Goal: Task Accomplishment & Management: Complete application form

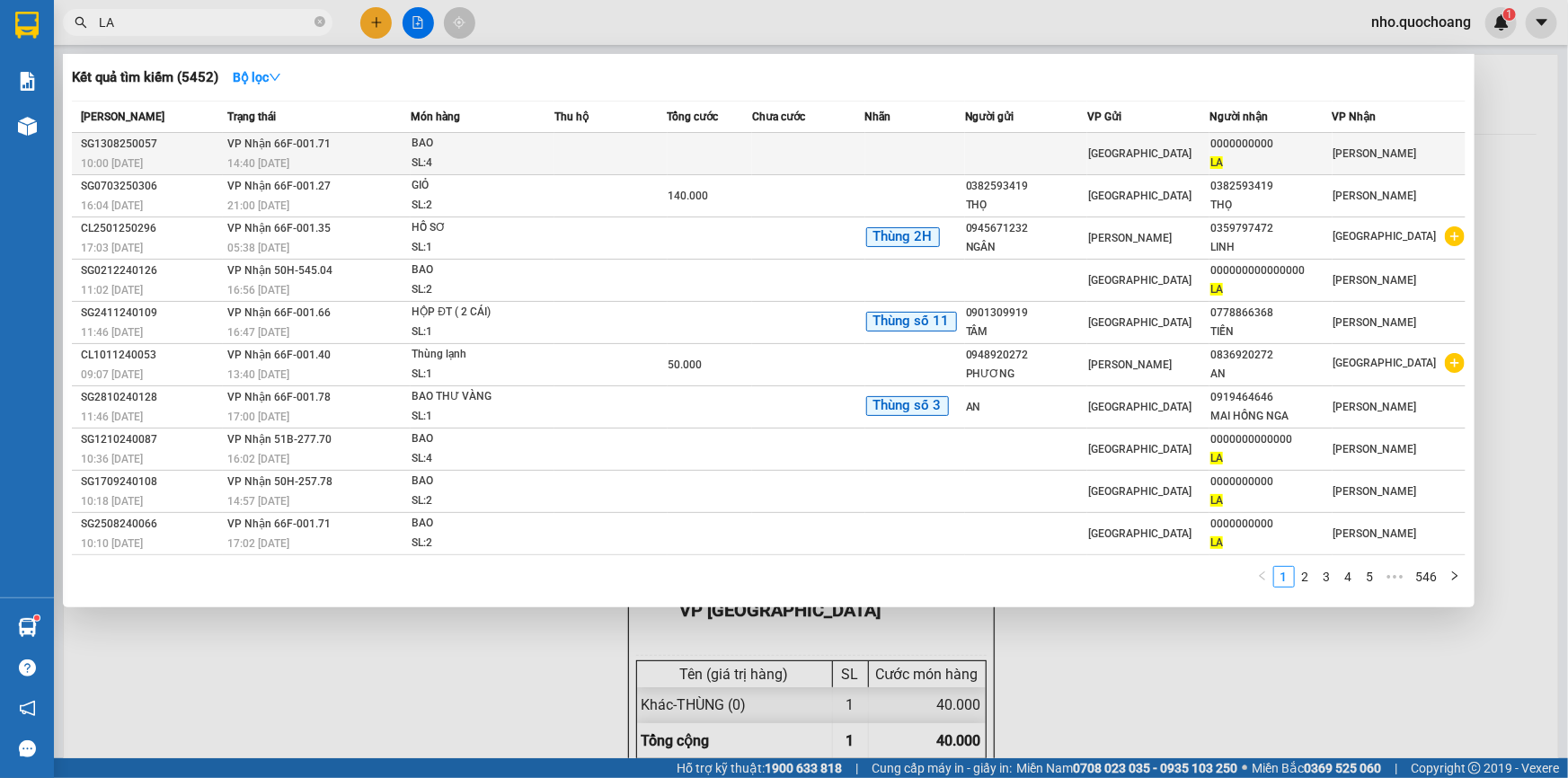
type input "LA"
click at [865, 163] on td at bounding box center [809, 153] width 113 height 43
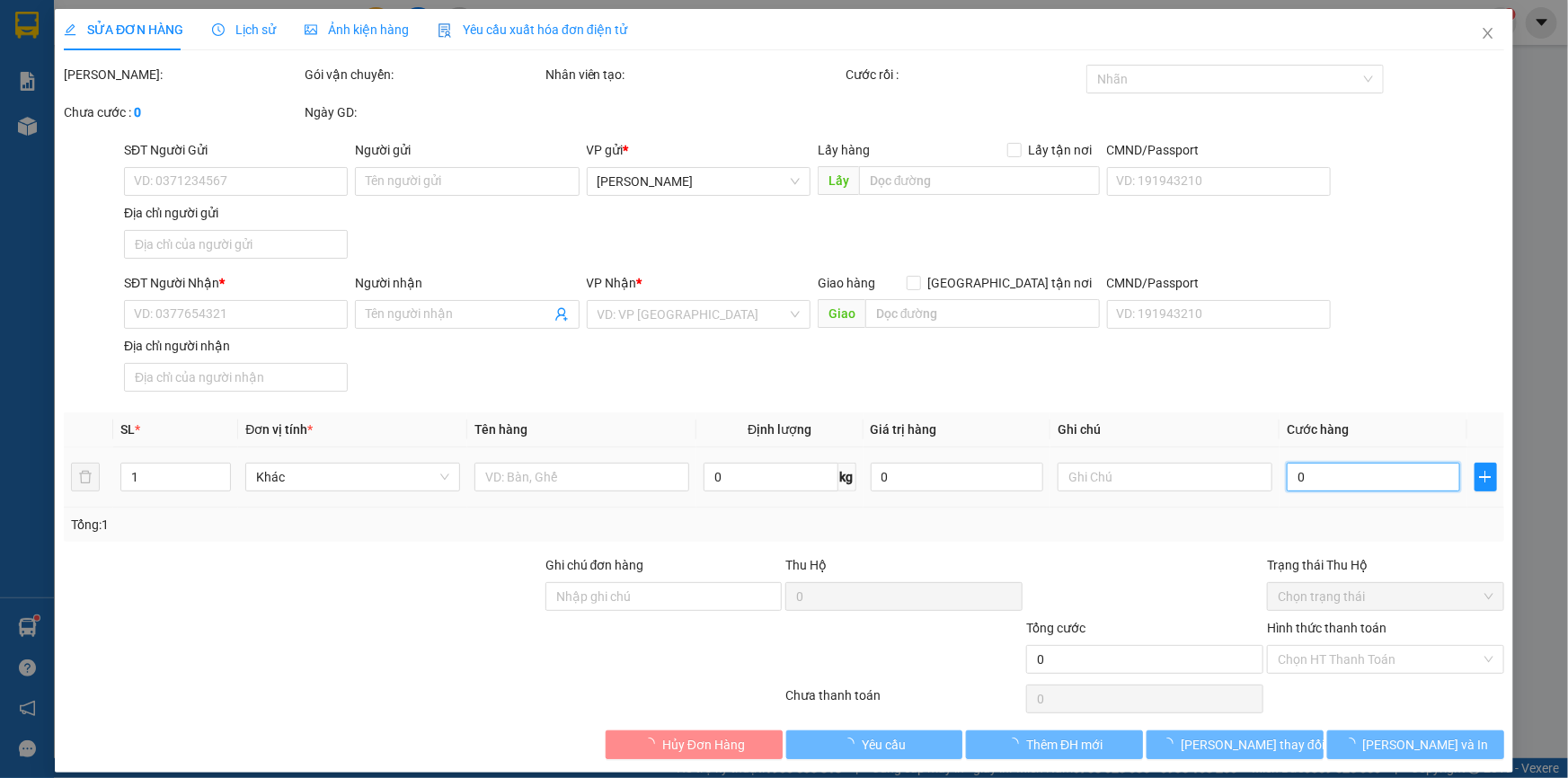
click at [1332, 477] on input "0" at bounding box center [1373, 476] width 173 height 29
type input "1"
type input "0"
type input "1"
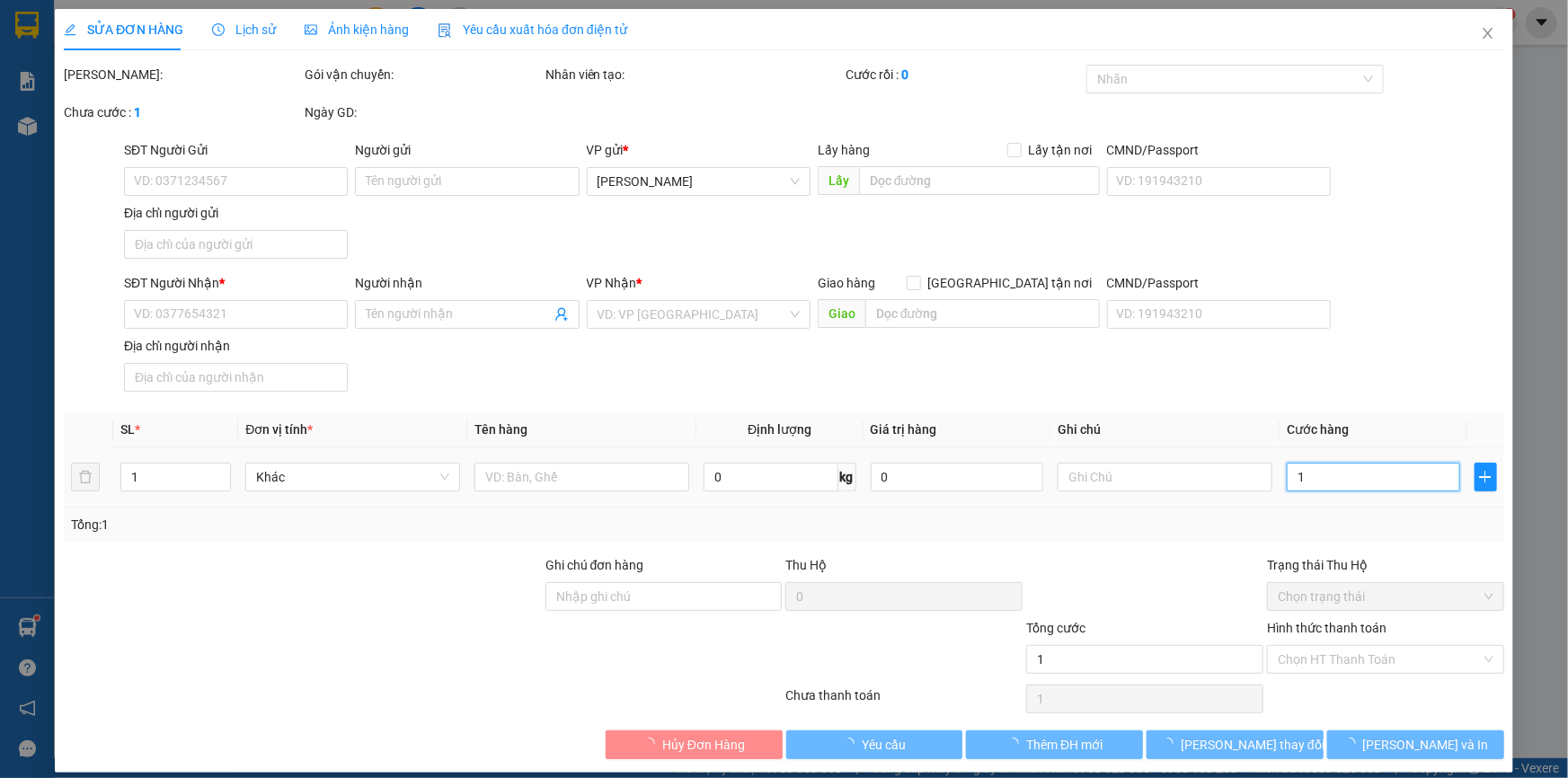
type input "16"
type input "160"
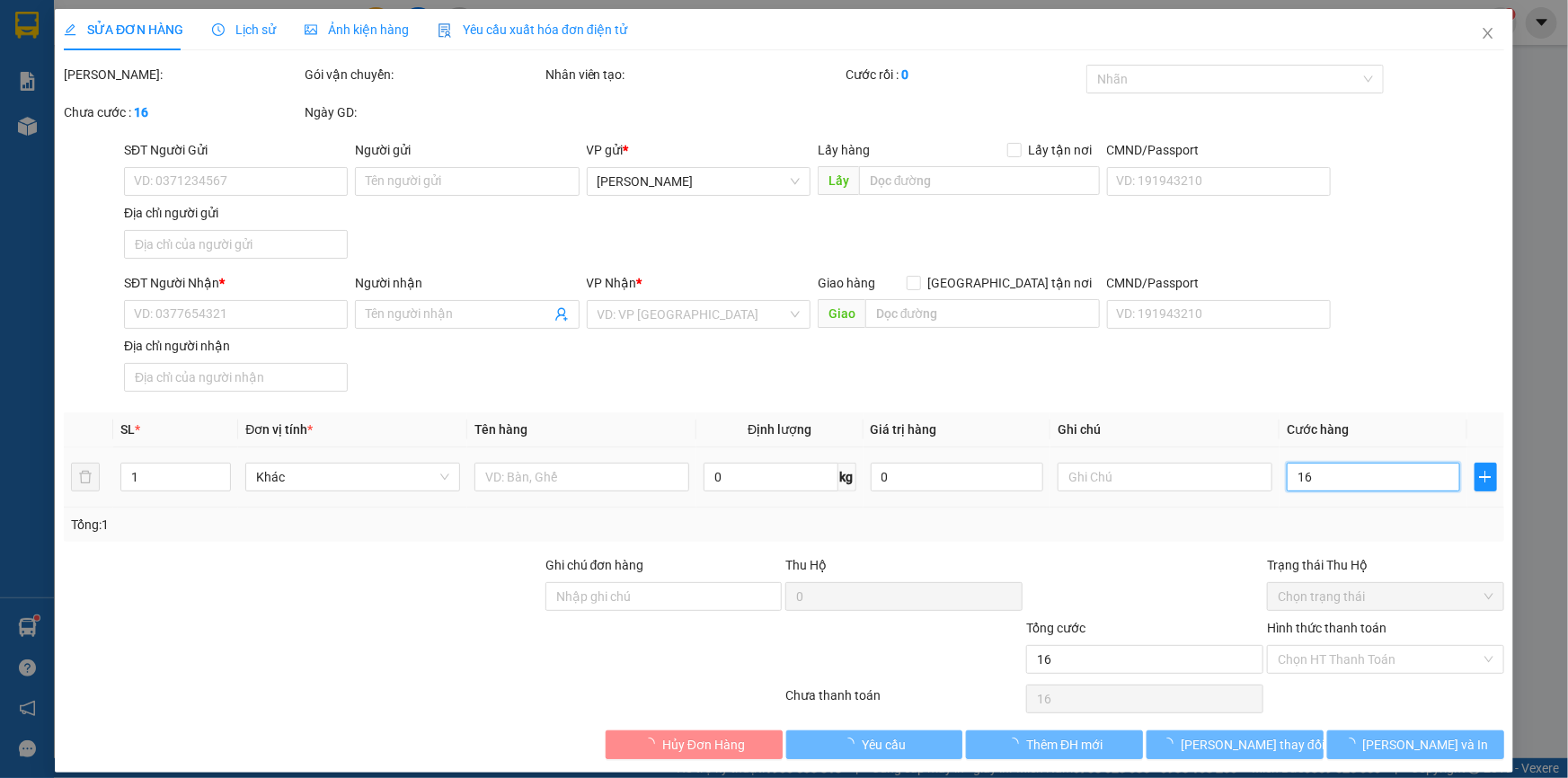
type input "160"
type input "160.000"
click at [1308, 655] on input "Hình thức thanh toán" at bounding box center [1379, 659] width 203 height 27
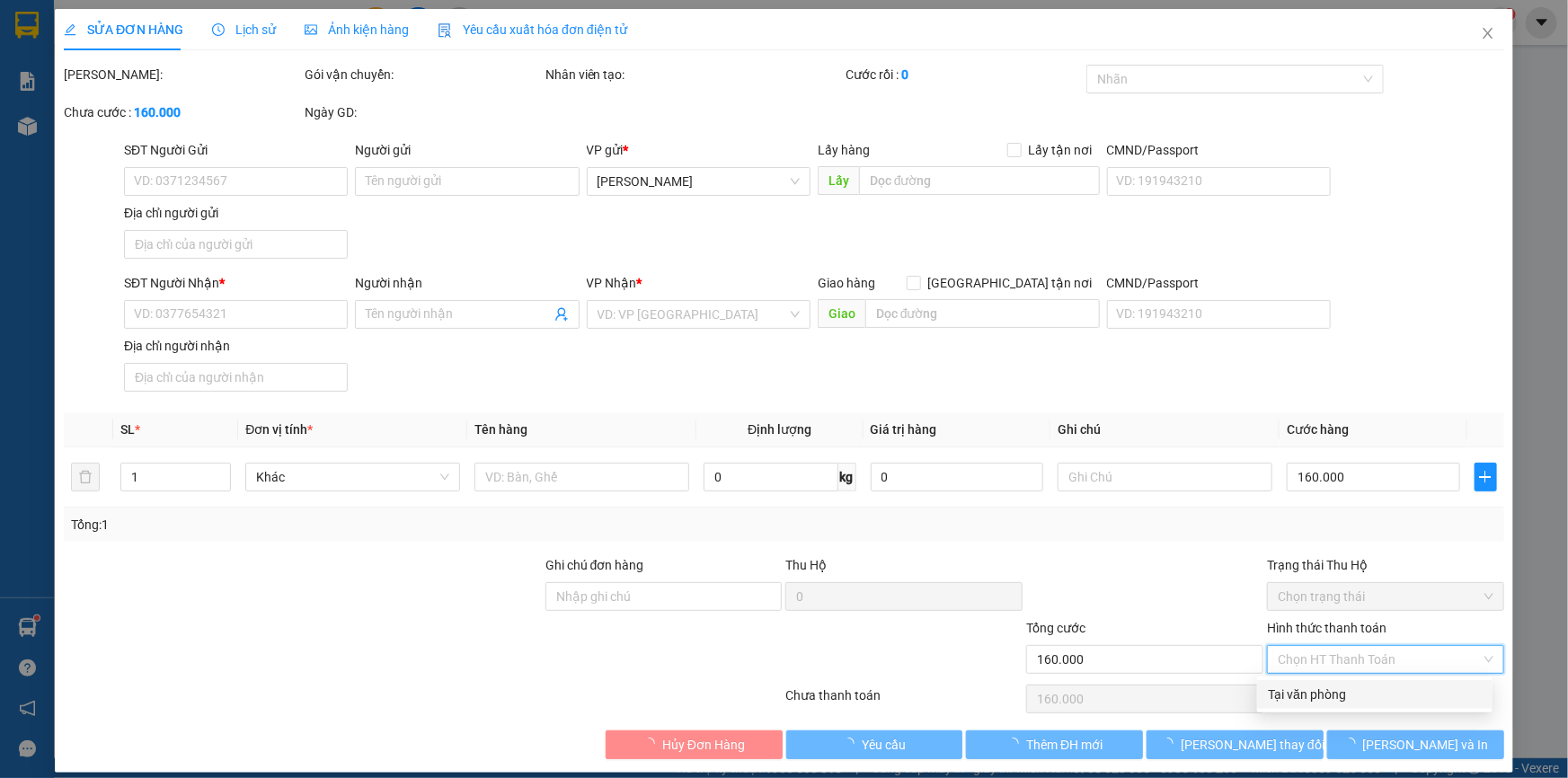
drag, startPoint x: 1348, startPoint y: 692, endPoint x: 1008, endPoint y: 715, distance: 340.8
click at [1343, 693] on div "Tại văn phòng" at bounding box center [1375, 695] width 214 height 20
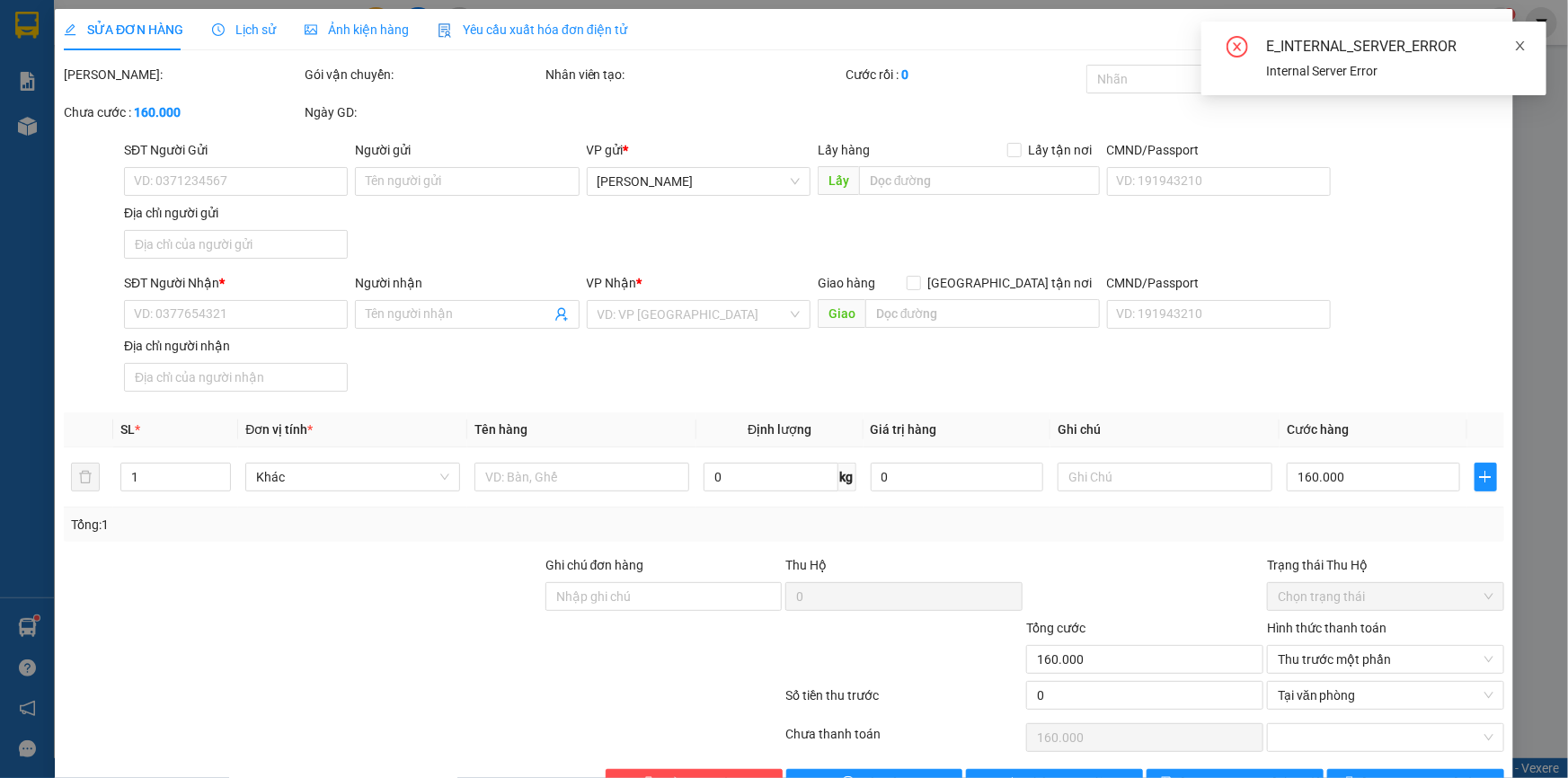
click at [1519, 50] on icon "close" at bounding box center [1519, 46] width 13 height 13
click at [1481, 41] on icon "close" at bounding box center [1488, 33] width 15 height 15
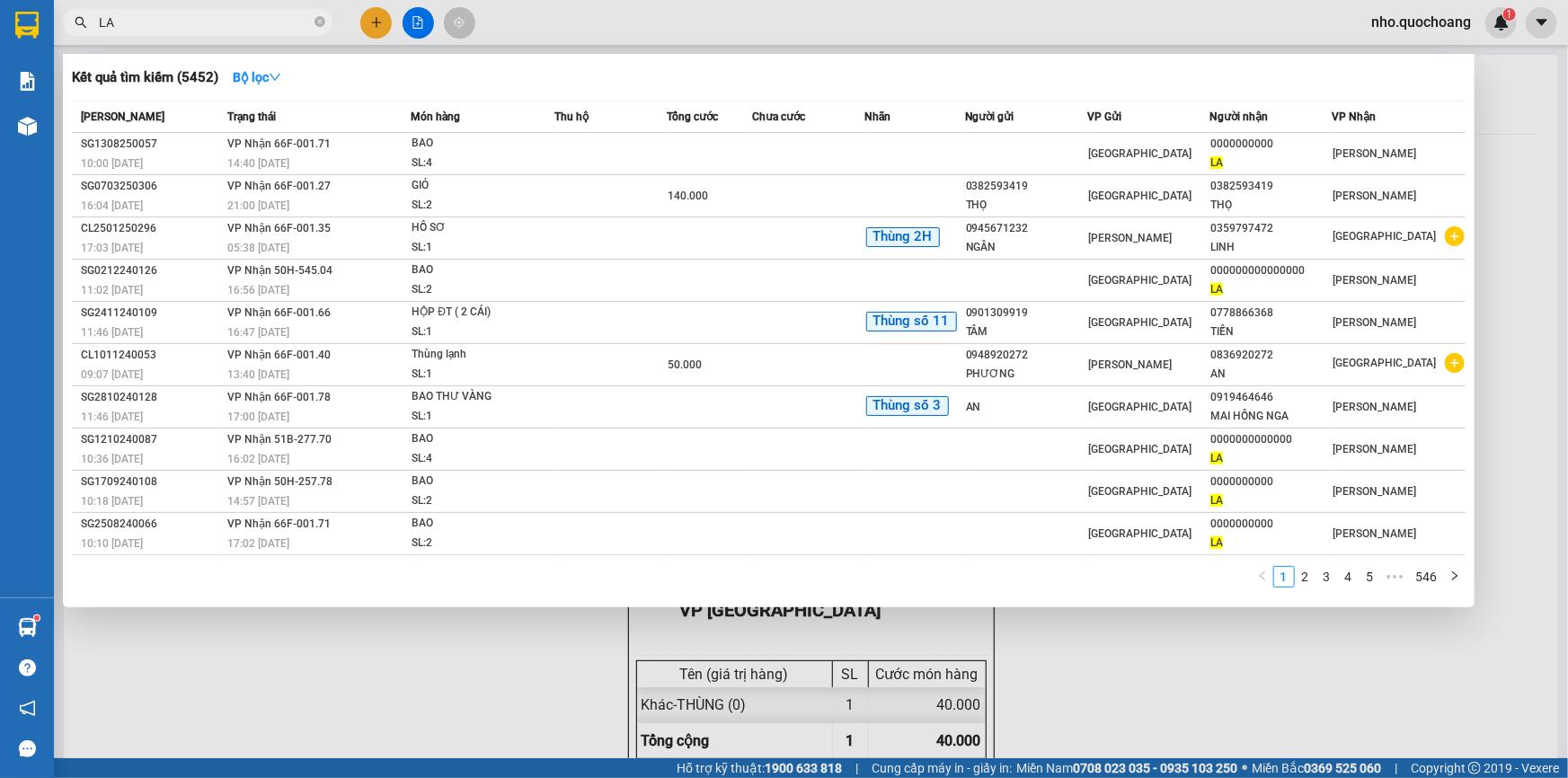
click at [229, 25] on input "LA" at bounding box center [205, 23] width 212 height 20
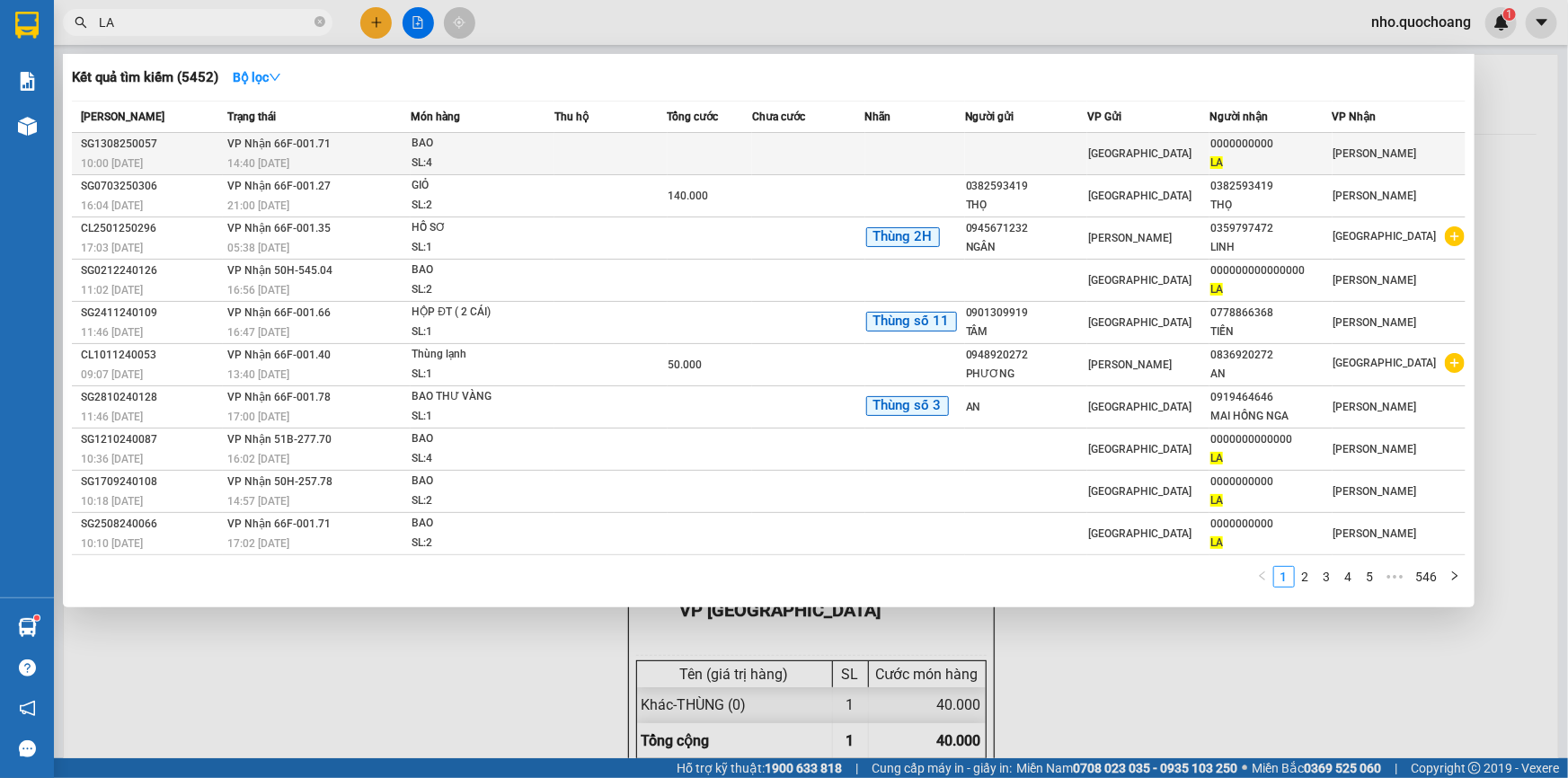
click at [1221, 161] on span "LA" at bounding box center [1217, 162] width 13 height 13
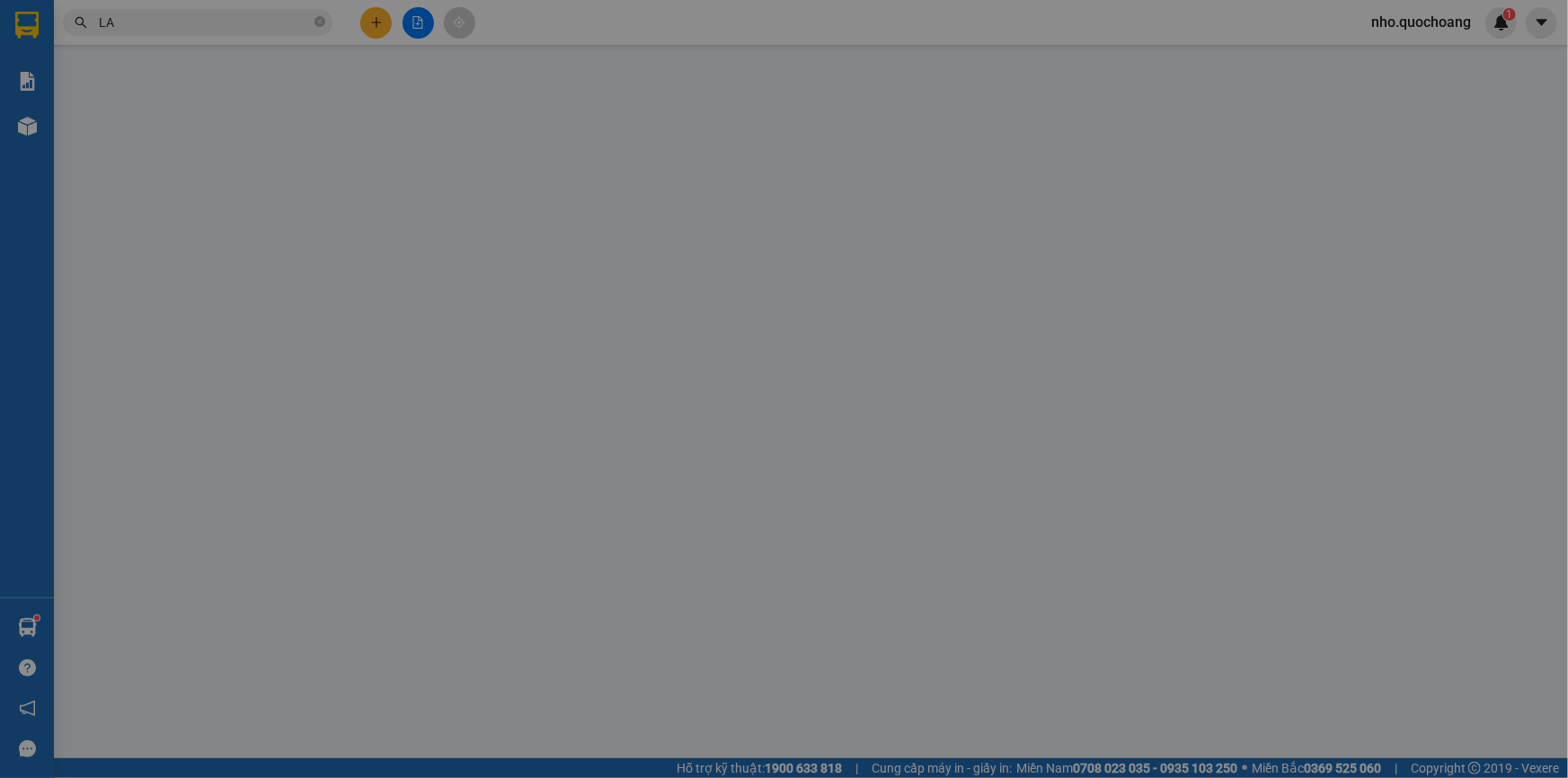
type input "0000000000"
type input "LA"
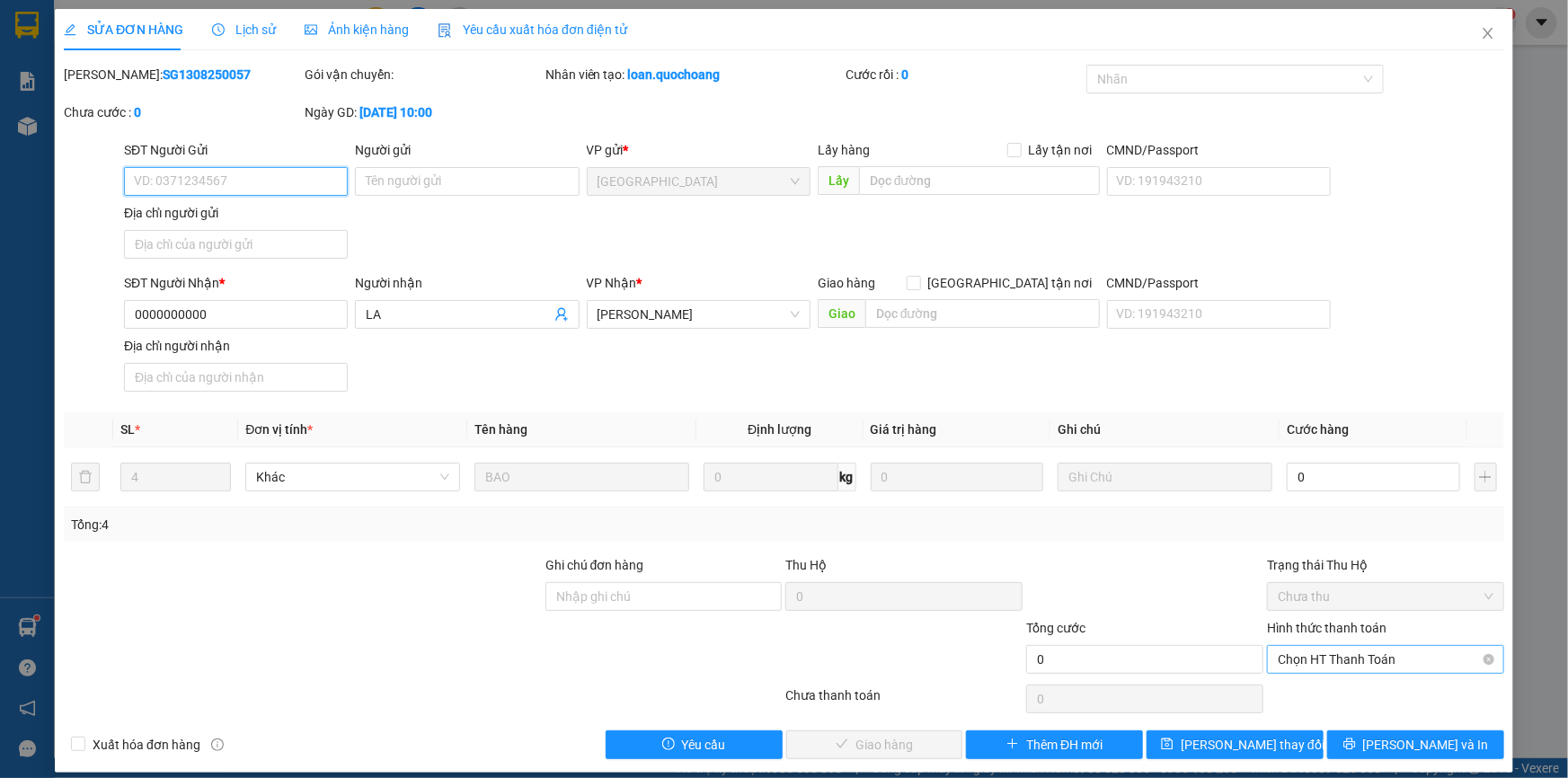
click at [1319, 650] on span "Chọn HT Thanh Toán" at bounding box center [1386, 659] width 216 height 27
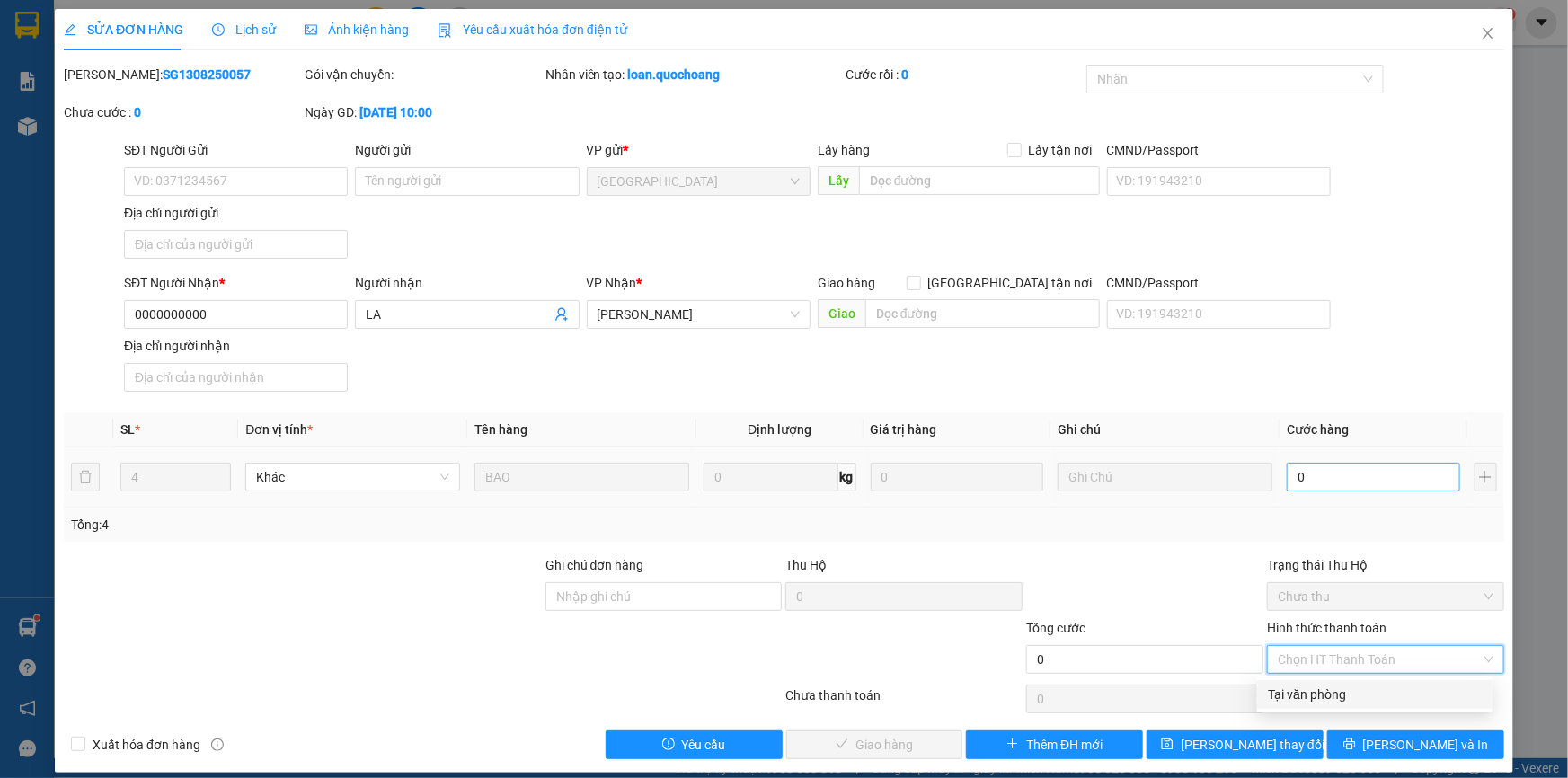
drag, startPoint x: 1329, startPoint y: 456, endPoint x: 1328, endPoint y: 466, distance: 10.0
click at [1329, 460] on td "0" at bounding box center [1374, 477] width 188 height 60
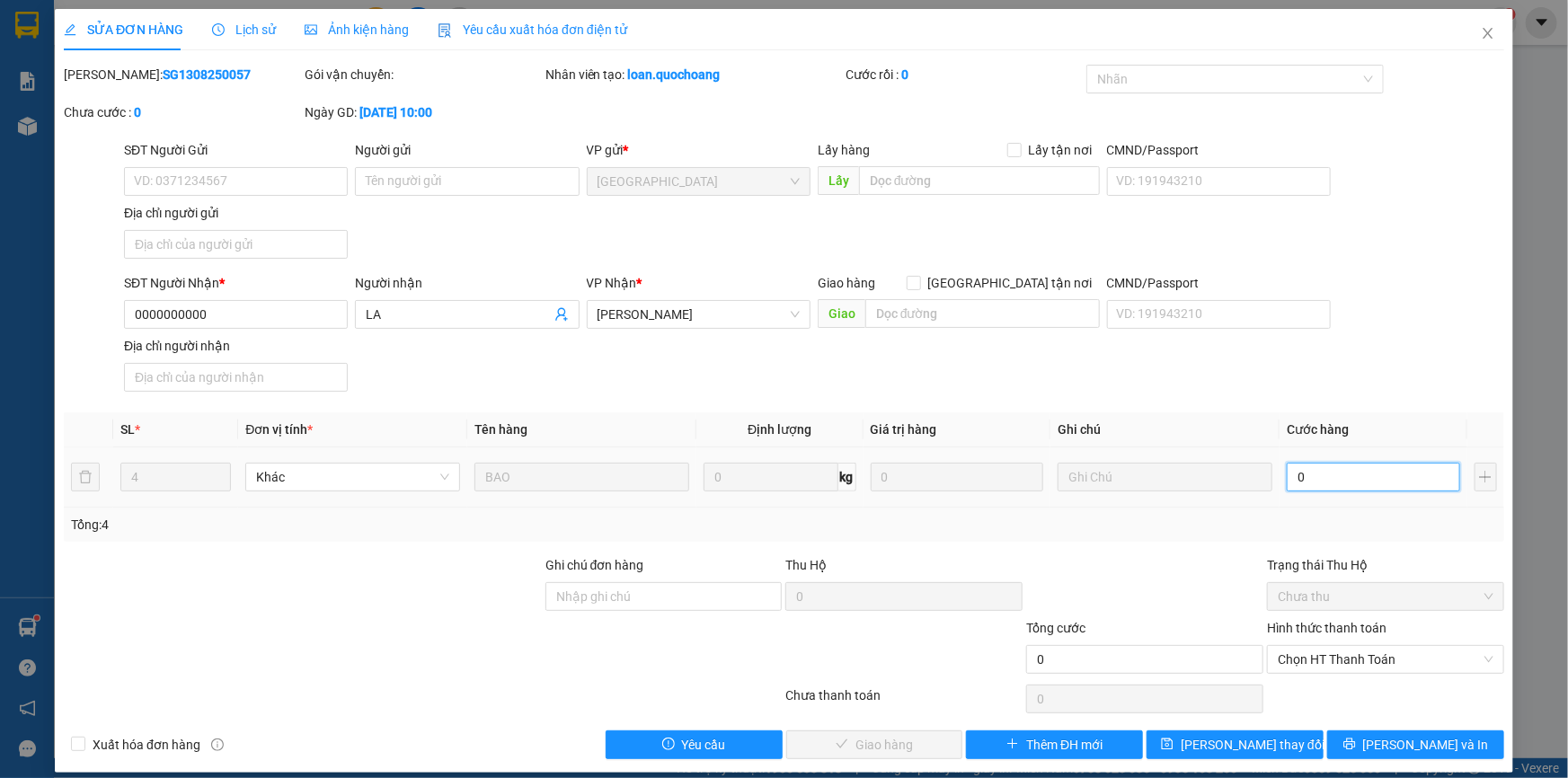
click at [1325, 482] on input "0" at bounding box center [1373, 476] width 173 height 29
click at [1321, 473] on input "0" at bounding box center [1373, 476] width 173 height 29
type input "1"
type input "01"
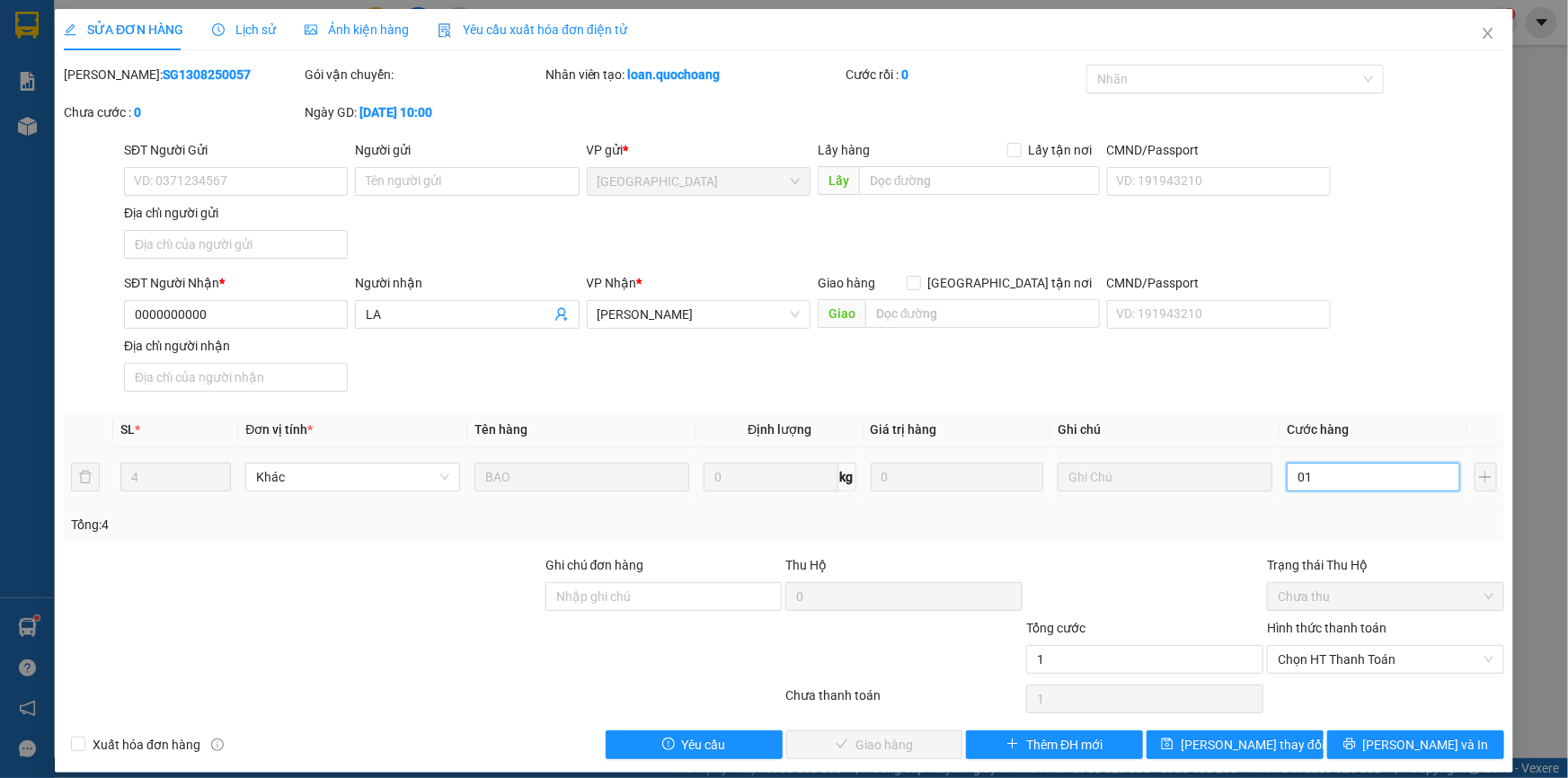
type input "16"
type input "016"
type input "160"
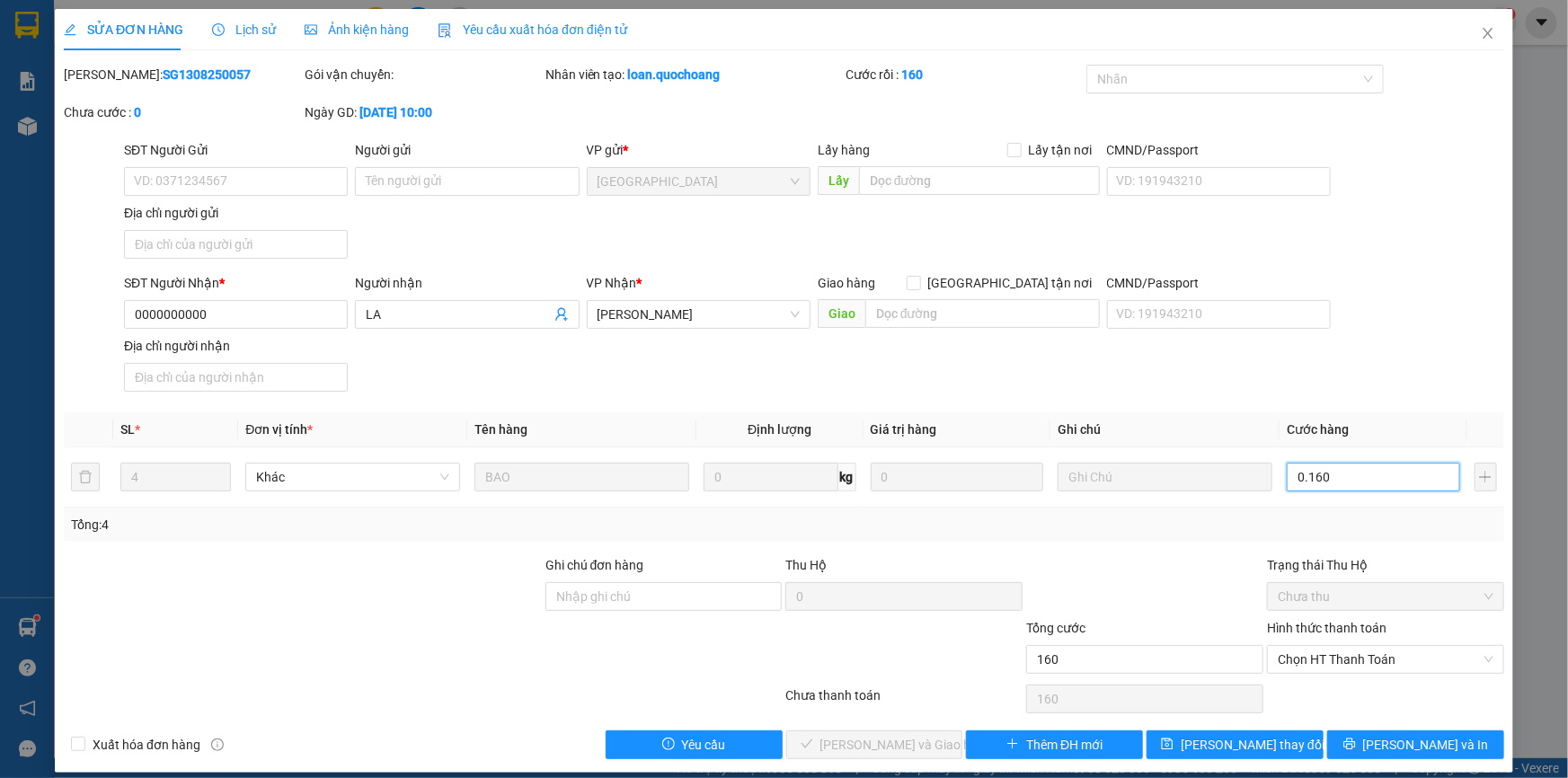
type input "0.160"
type input "160.000"
click at [1281, 527] on div "Tổng: 4" at bounding box center [784, 525] width 1426 height 20
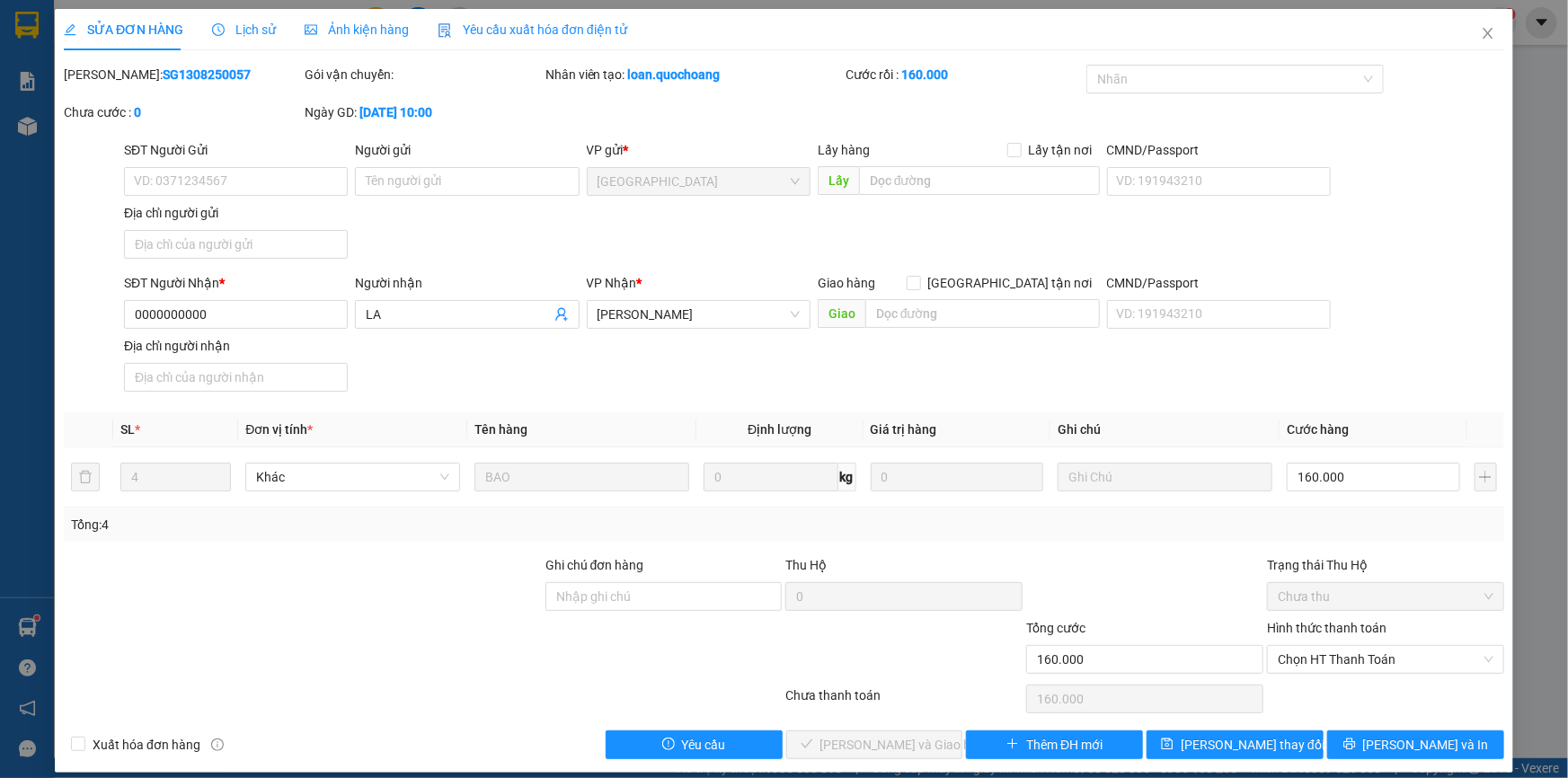
drag, startPoint x: 1306, startPoint y: 659, endPoint x: 1329, endPoint y: 678, distance: 29.8
click at [1308, 661] on span "Chọn HT Thanh Toán" at bounding box center [1386, 659] width 216 height 27
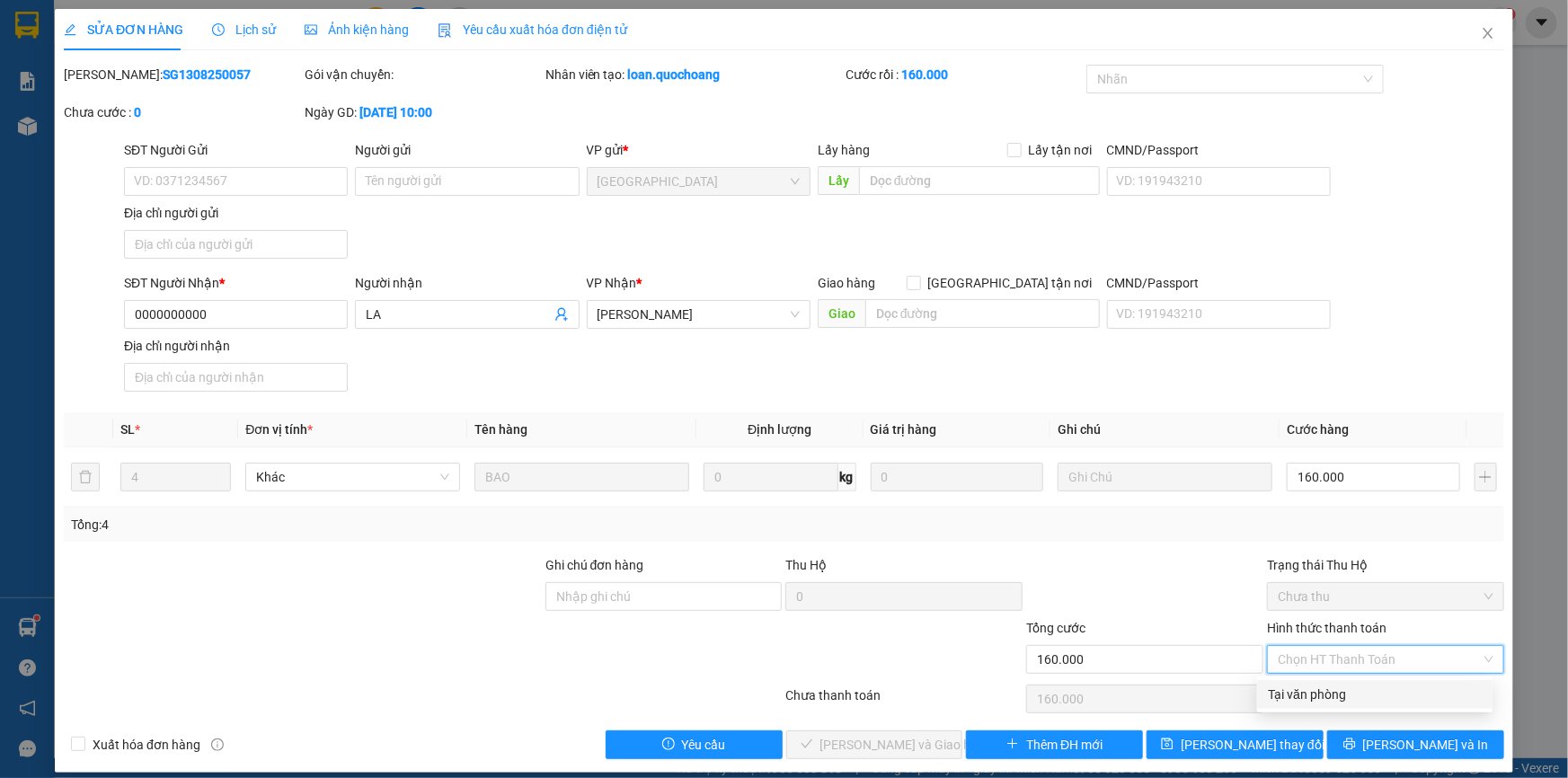
drag, startPoint x: 1325, startPoint y: 688, endPoint x: 1036, endPoint y: 735, distance: 292.8
click at [1323, 688] on div "Tại văn phòng" at bounding box center [1375, 695] width 214 height 20
type input "0"
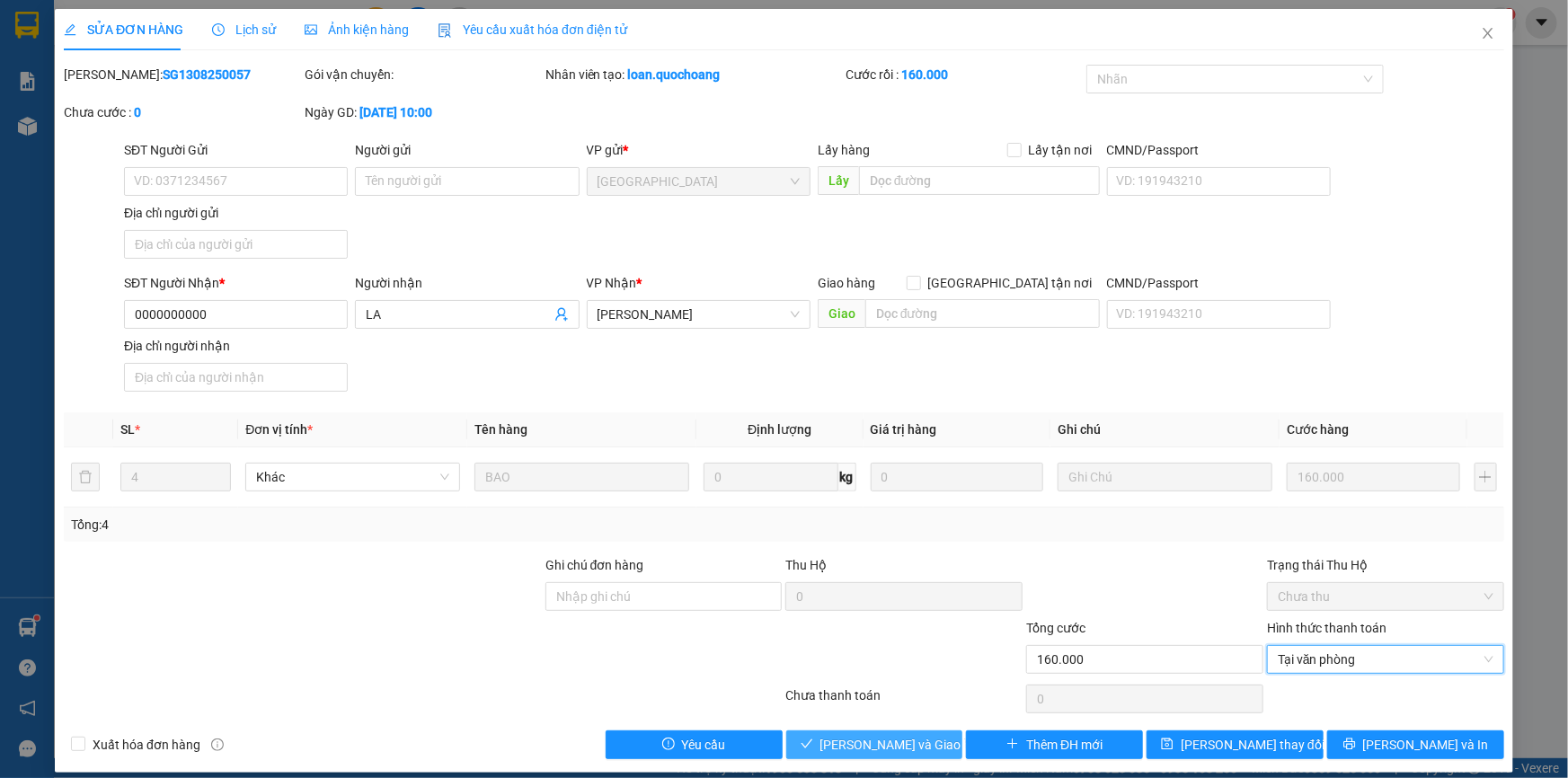
drag, startPoint x: 882, startPoint y: 745, endPoint x: 931, endPoint y: 741, distance: 49.2
click at [882, 746] on span "[PERSON_NAME] và Giao hàng" at bounding box center [907, 745] width 172 height 20
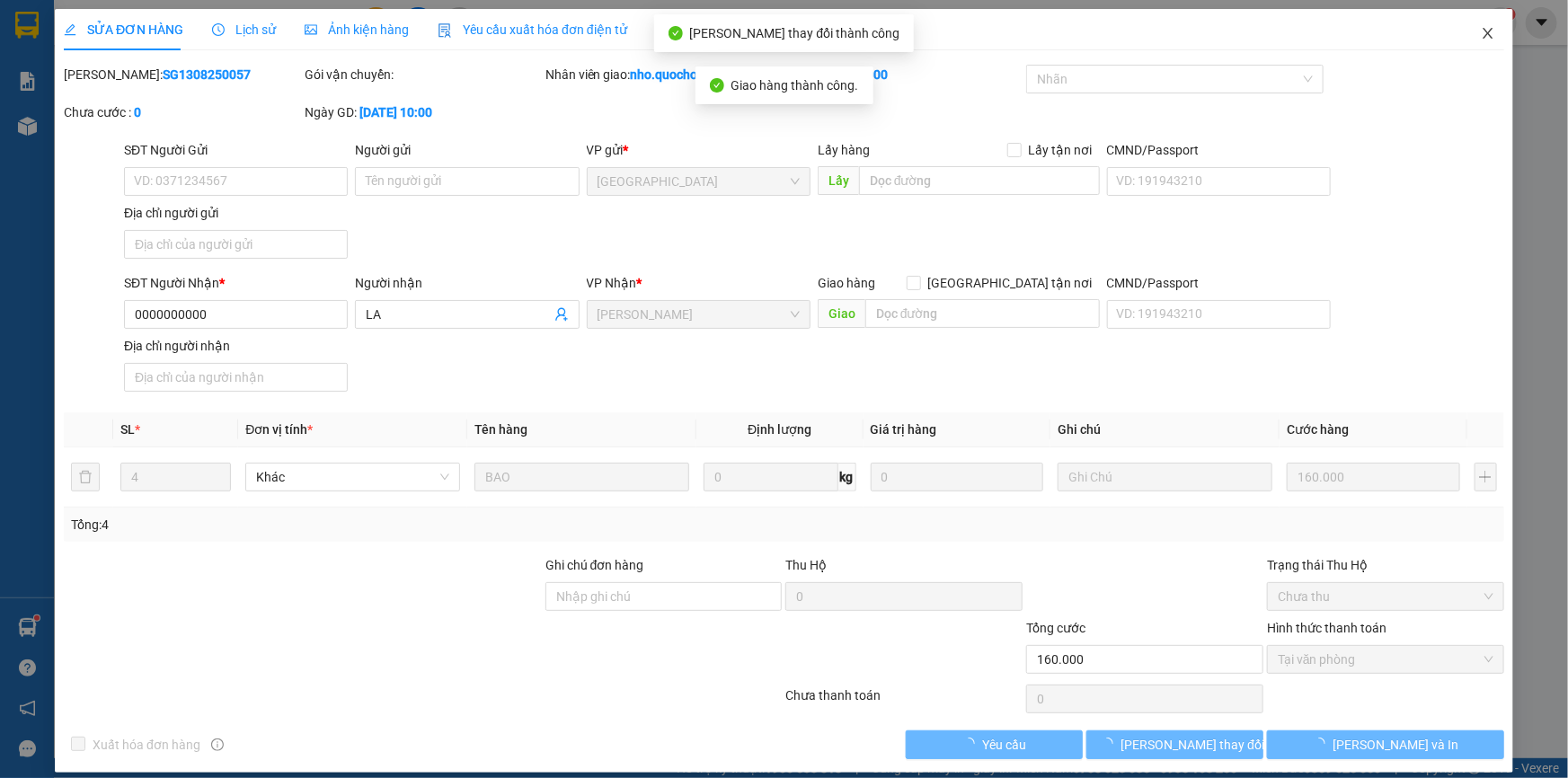
click at [1483, 31] on icon "close" at bounding box center [1488, 33] width 10 height 11
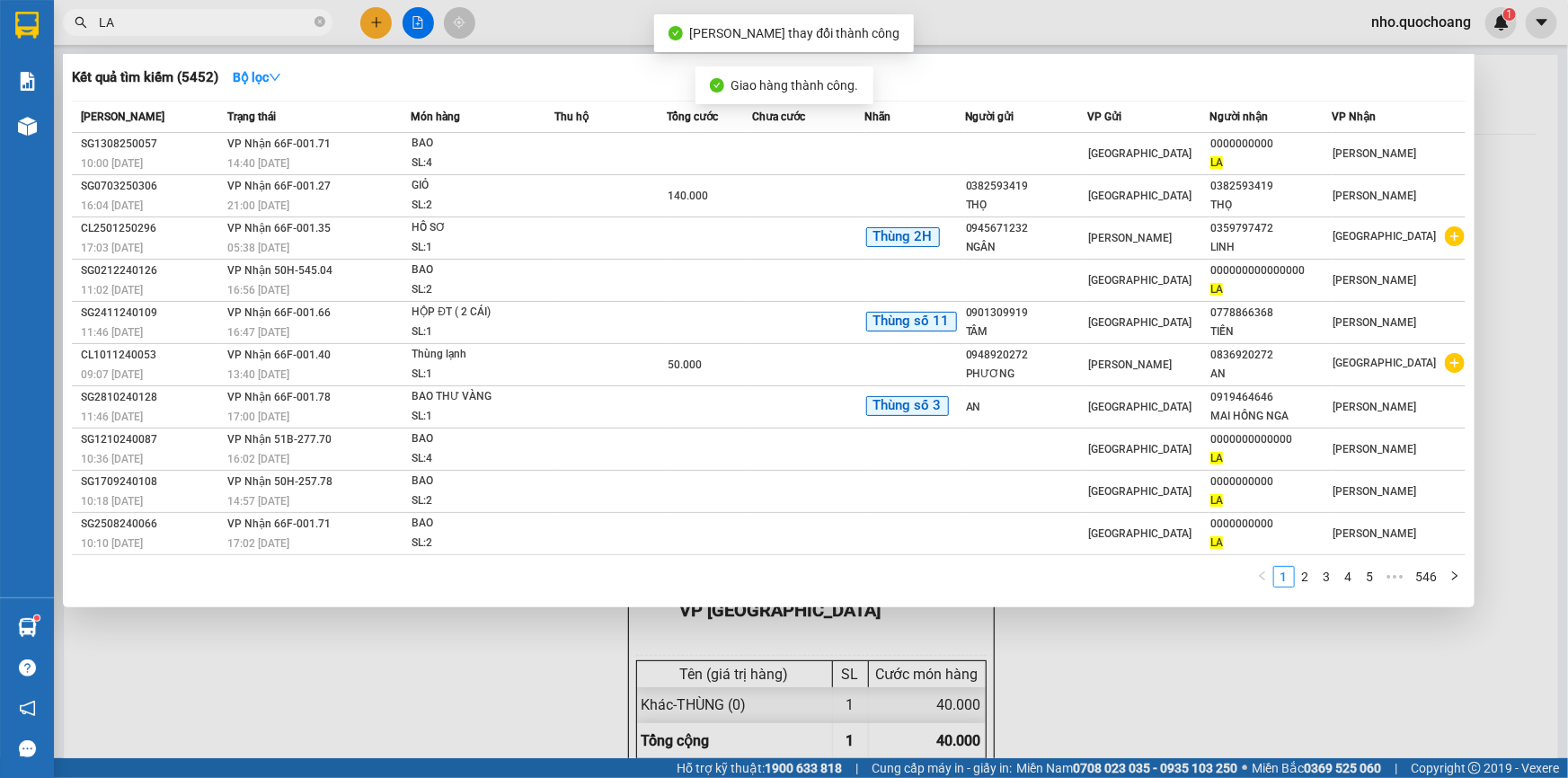
click at [322, 16] on span at bounding box center [320, 23] width 11 height 17
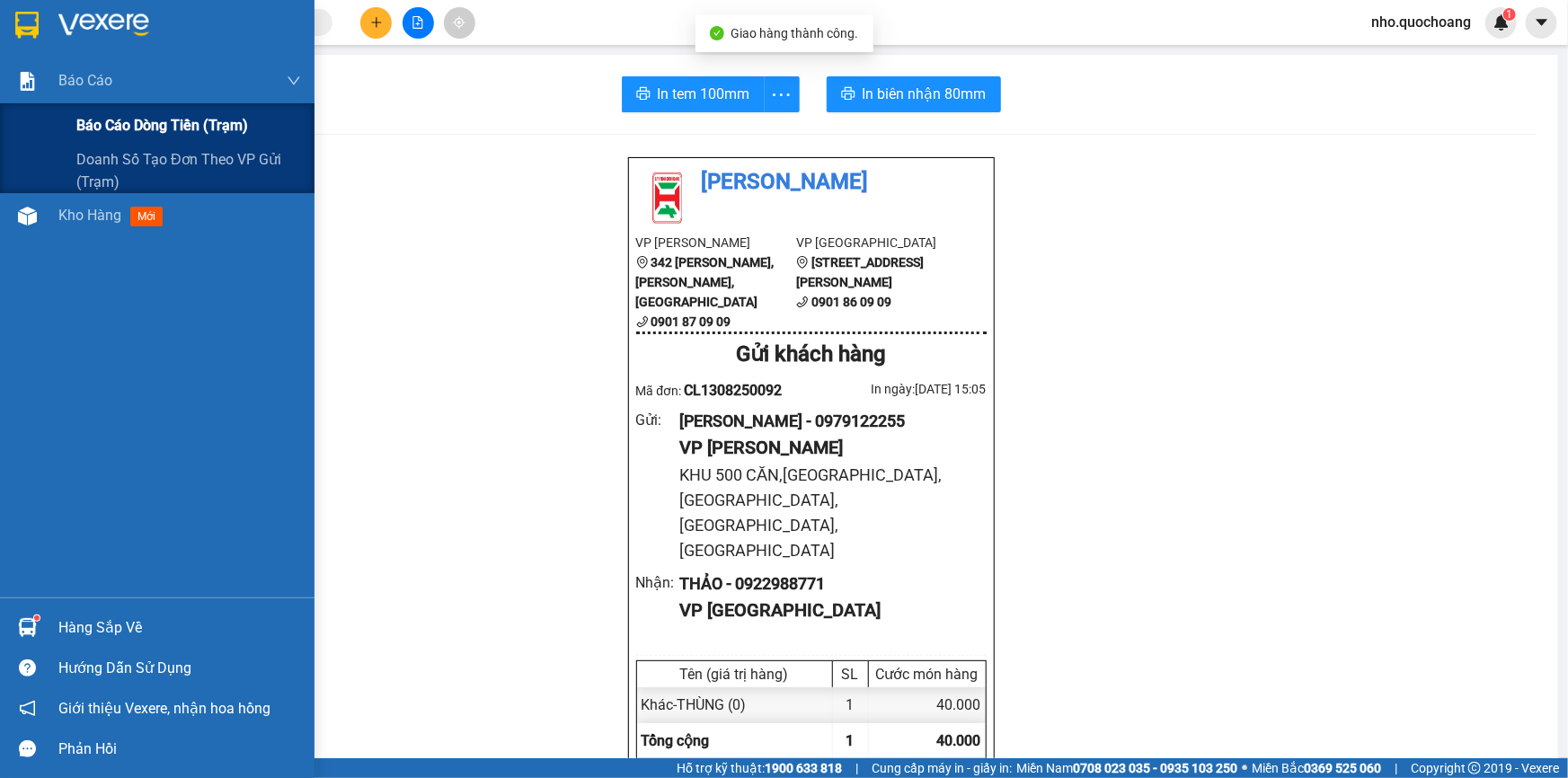
click at [112, 122] on span "Báo cáo dòng tiền (trạm)" at bounding box center [161, 125] width 171 height 23
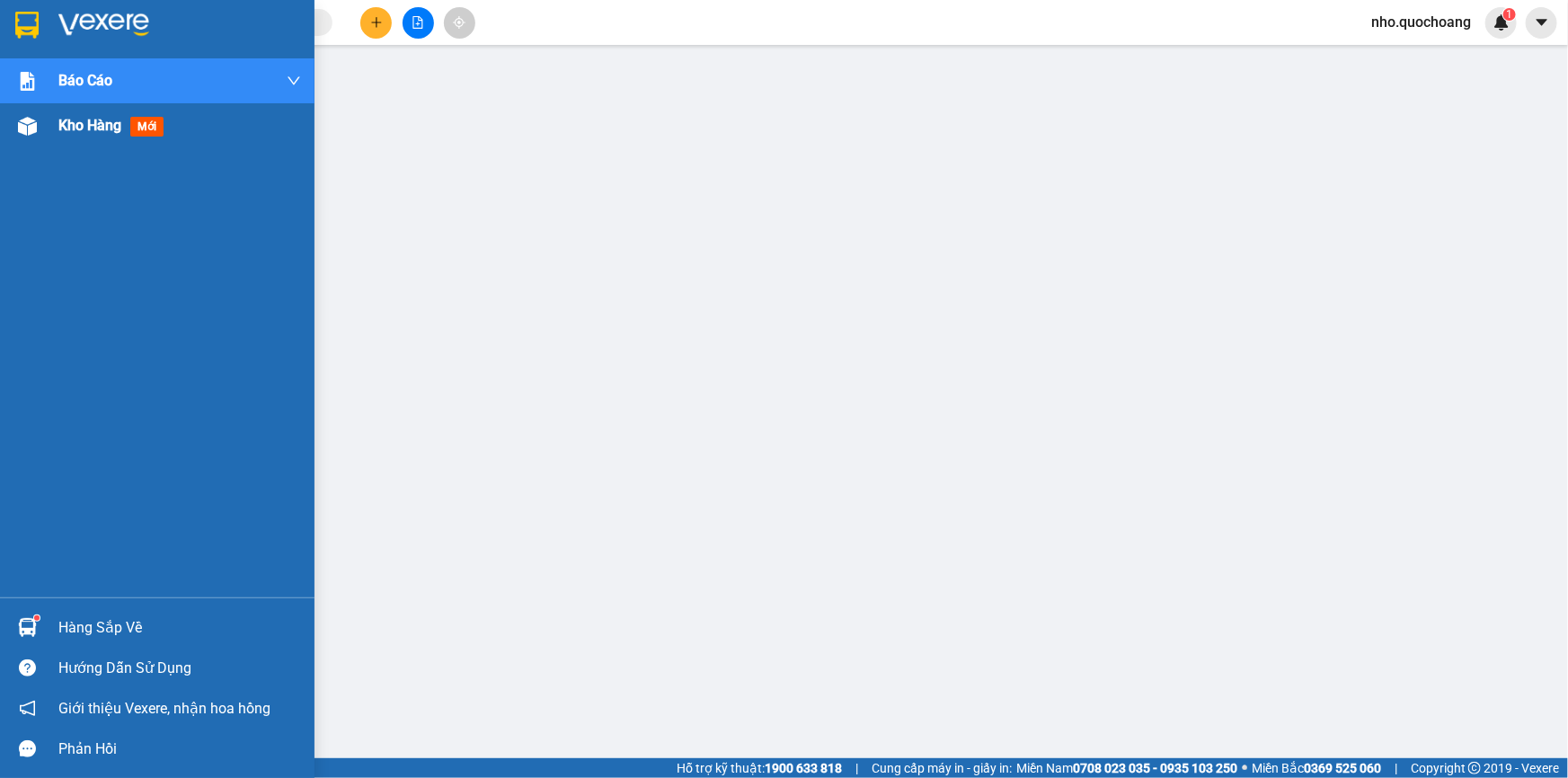
click at [51, 147] on div "Báo cáo Báo cáo dòng tiền (trạm) Doanh số tạo đơn theo VP gửi (trạm) Kho hàng m…" at bounding box center [157, 328] width 315 height 539
click at [58, 134] on span "Kho hàng" at bounding box center [90, 125] width 63 height 17
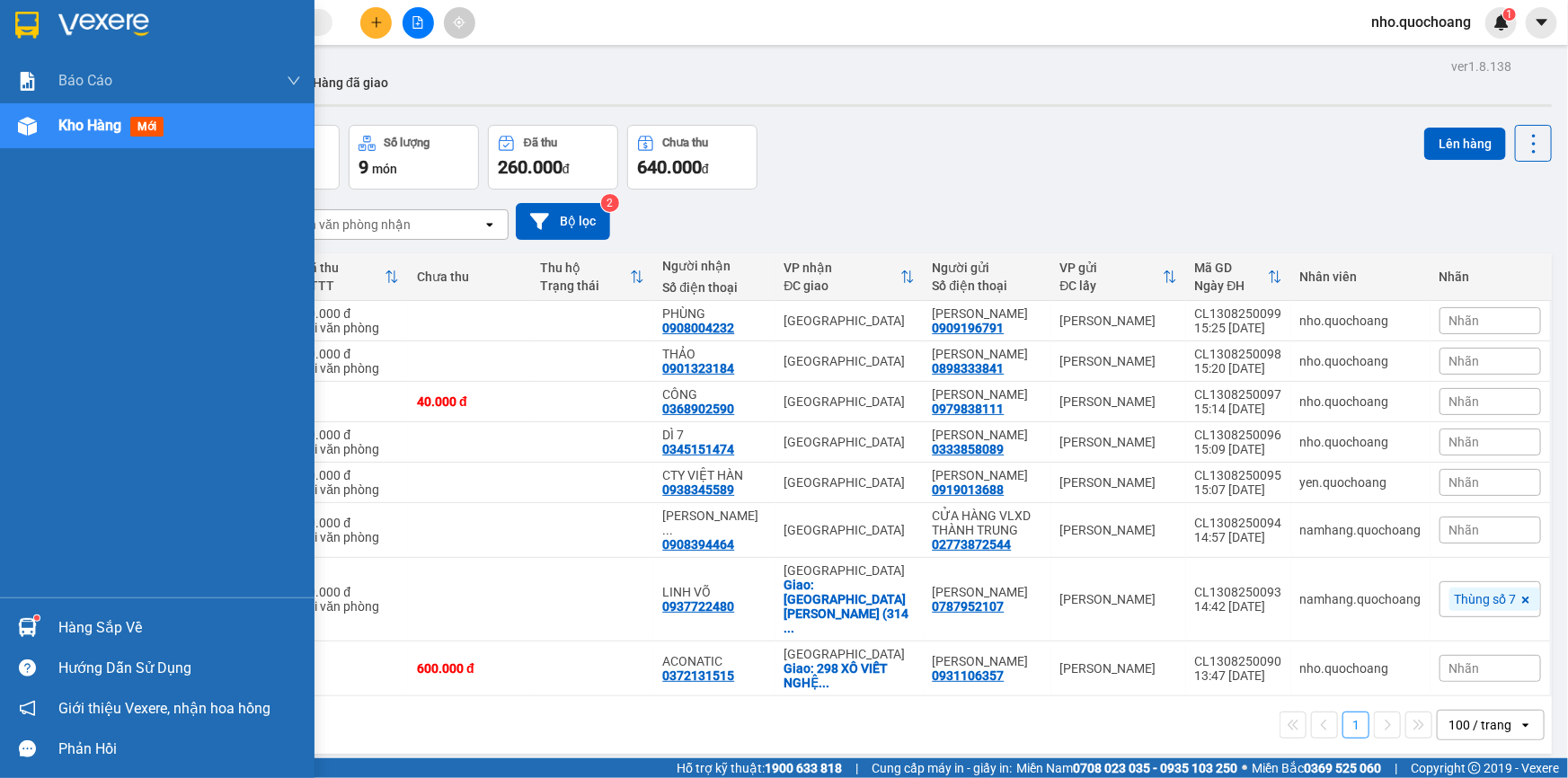
click at [78, 626] on div "Hàng sắp về" at bounding box center [179, 628] width 243 height 27
